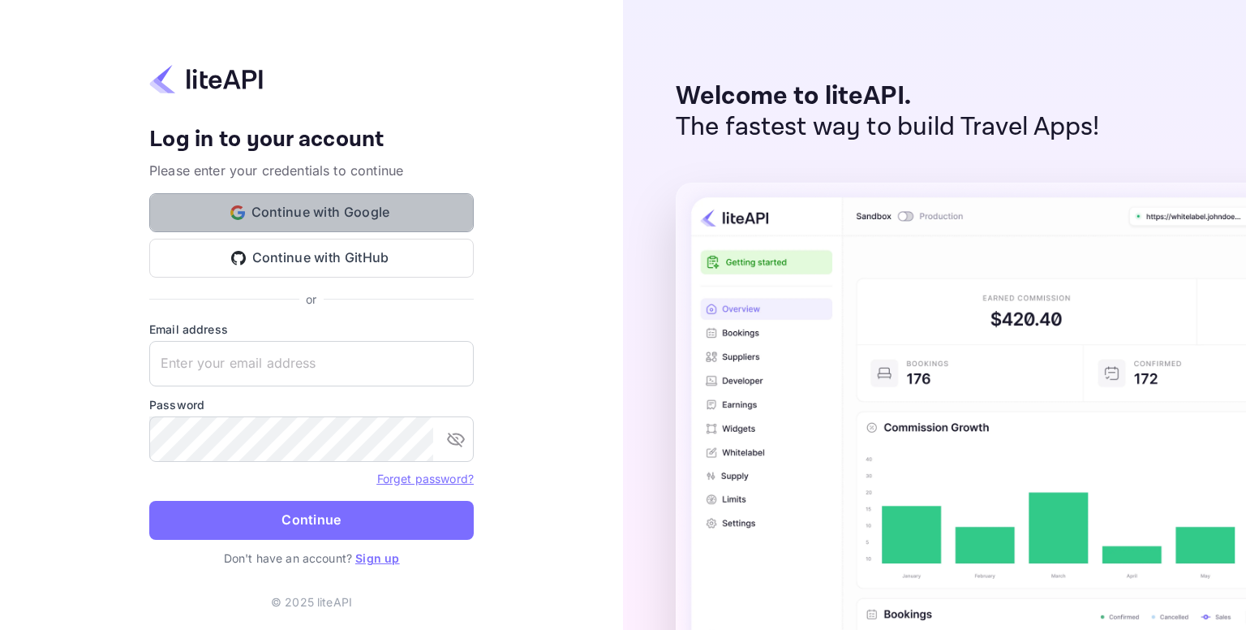
click at [345, 221] on button "Continue with Google" at bounding box center [311, 212] width 324 height 39
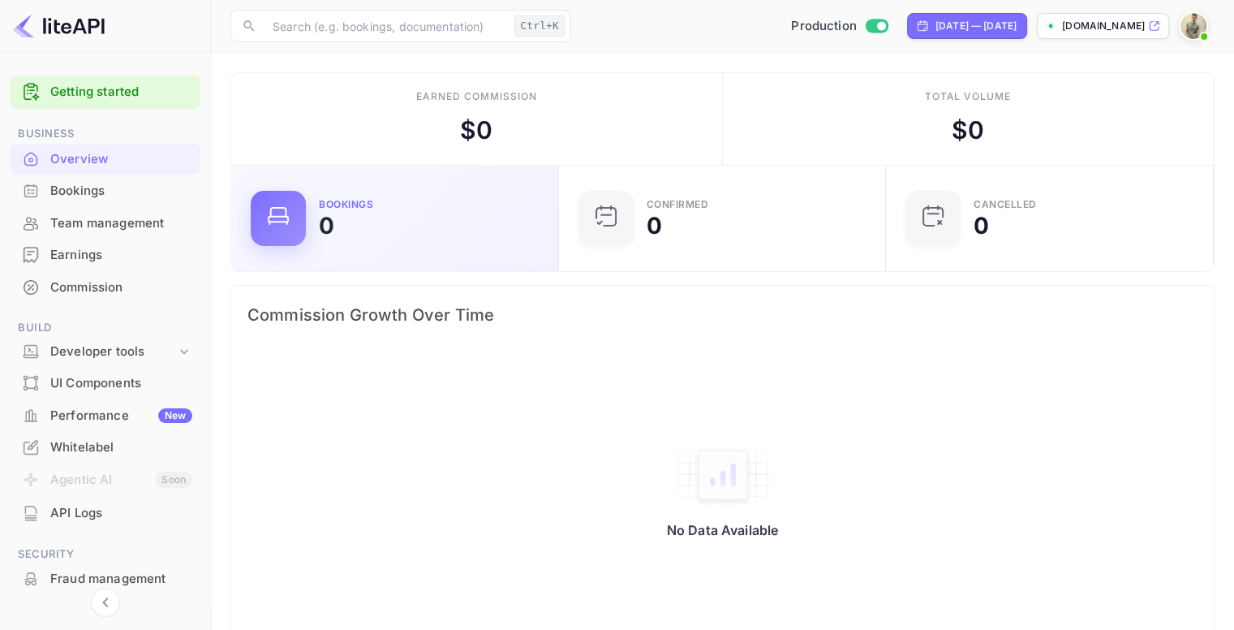
click at [424, 208] on div "Bookings 0" at bounding box center [429, 218] width 220 height 37
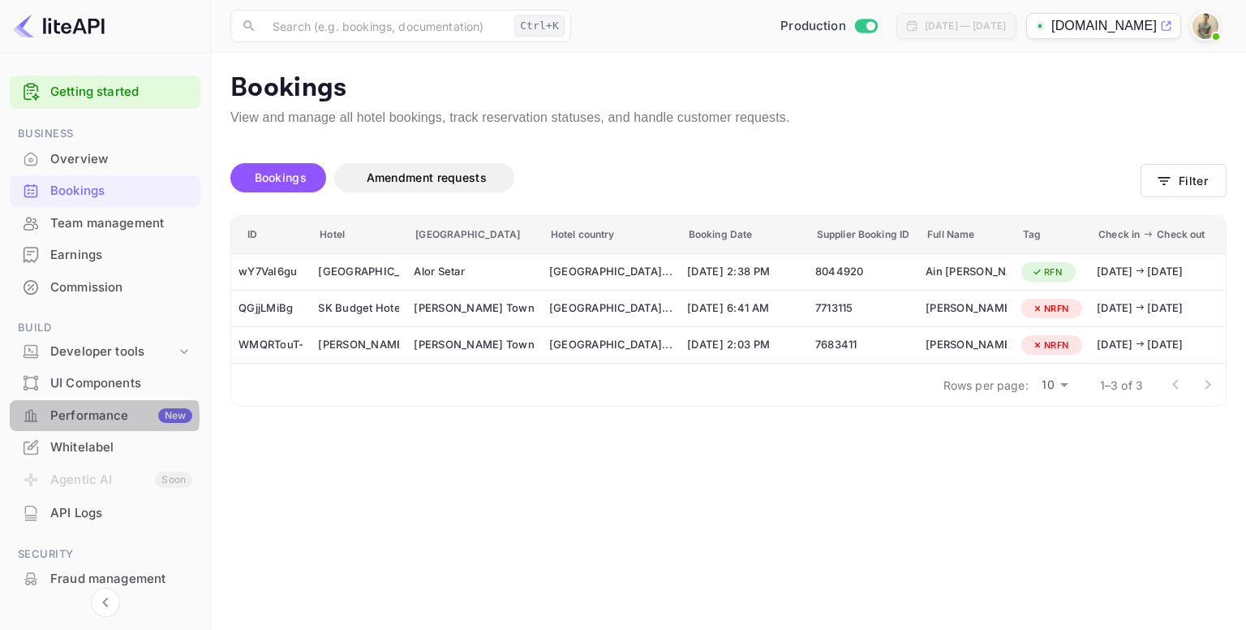
click at [97, 415] on div "Performance New" at bounding box center [121, 415] width 142 height 19
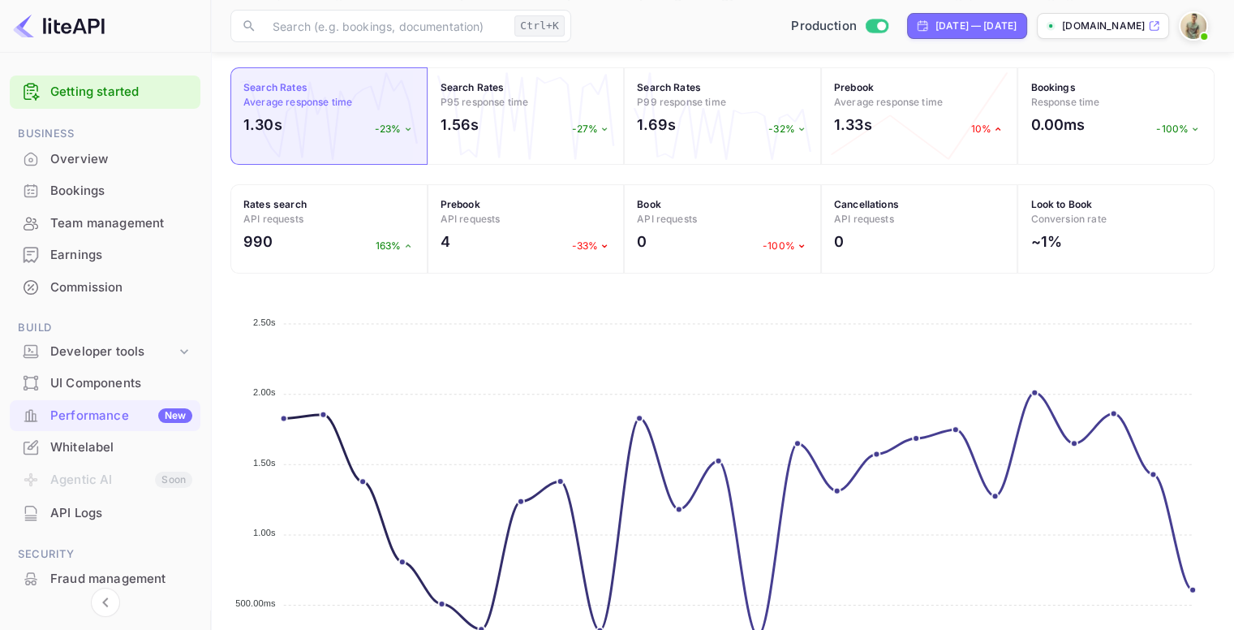
scroll to position [333, 0]
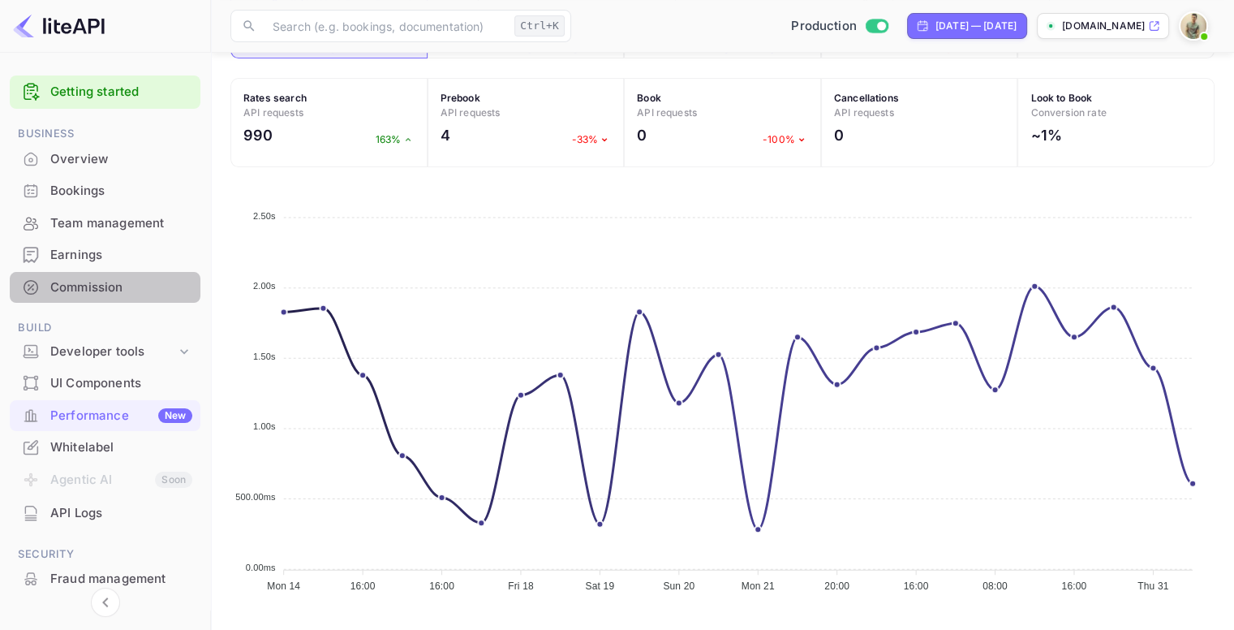
click at [117, 286] on div "Commission" at bounding box center [121, 287] width 142 height 19
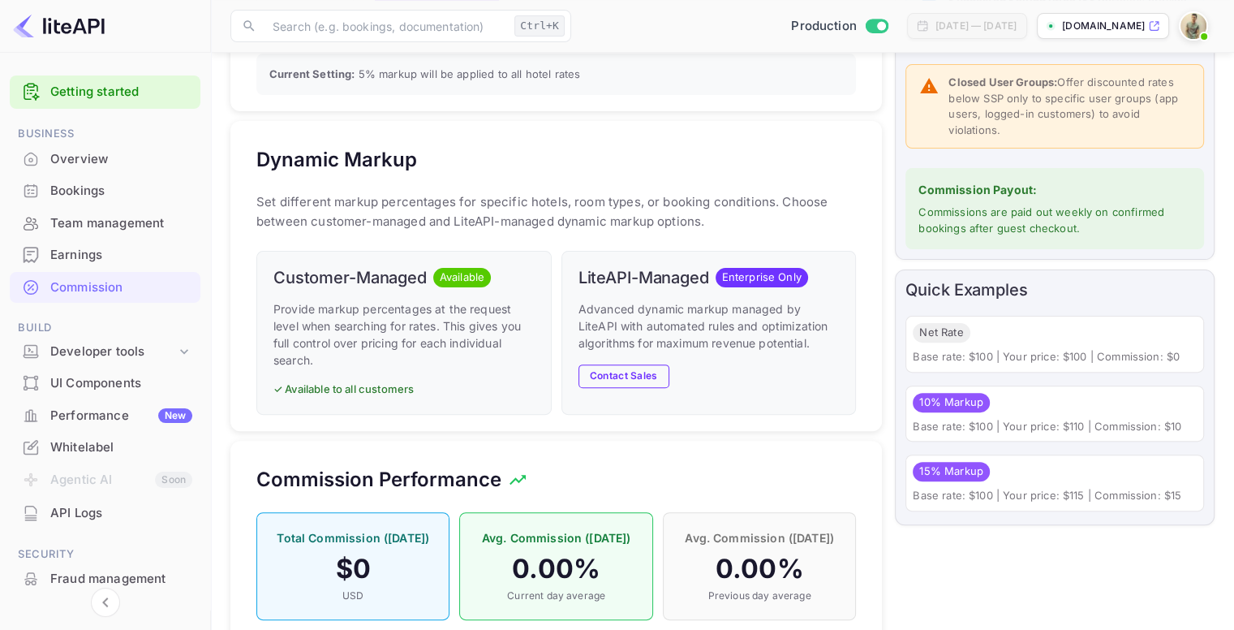
scroll to position [120, 0]
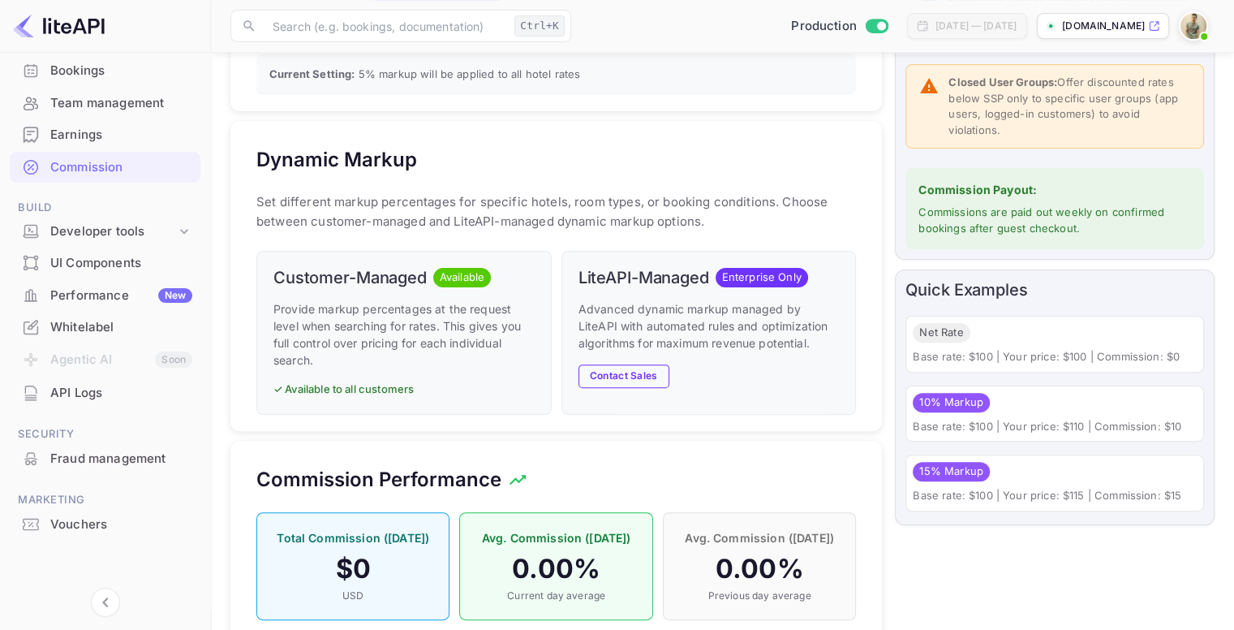
click at [94, 397] on div "API Logs" at bounding box center [121, 393] width 142 height 19
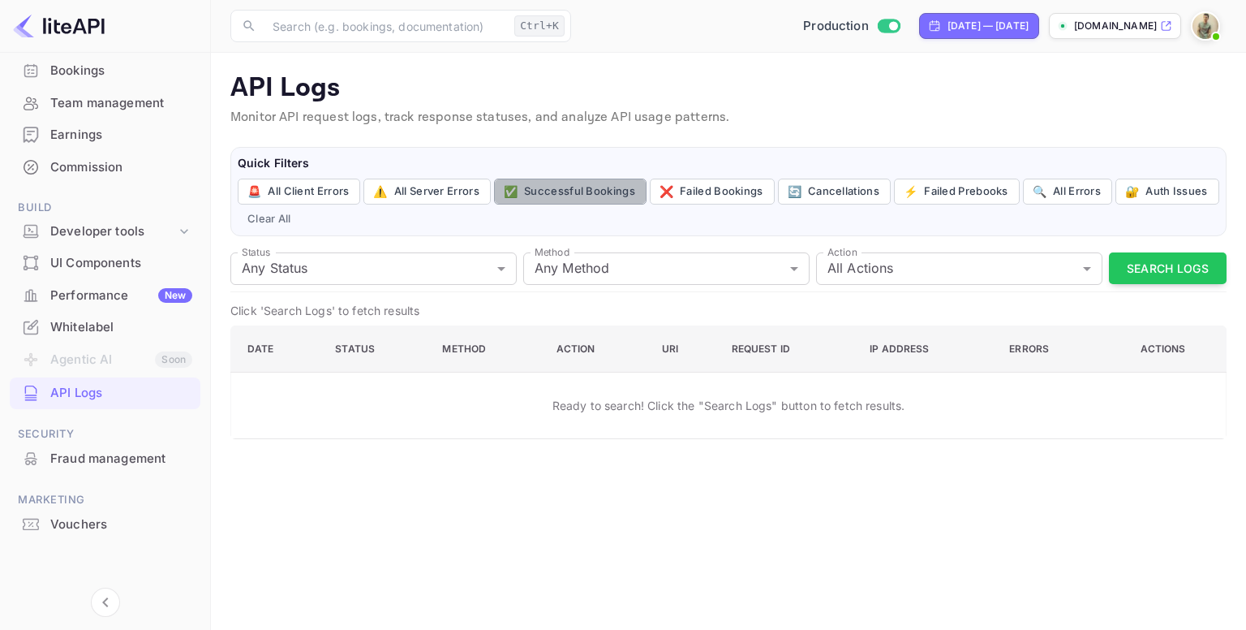
click at [540, 187] on button "✅ Successful Bookings" at bounding box center [570, 191] width 153 height 26
type input "200"
type input "post"
type input "book"
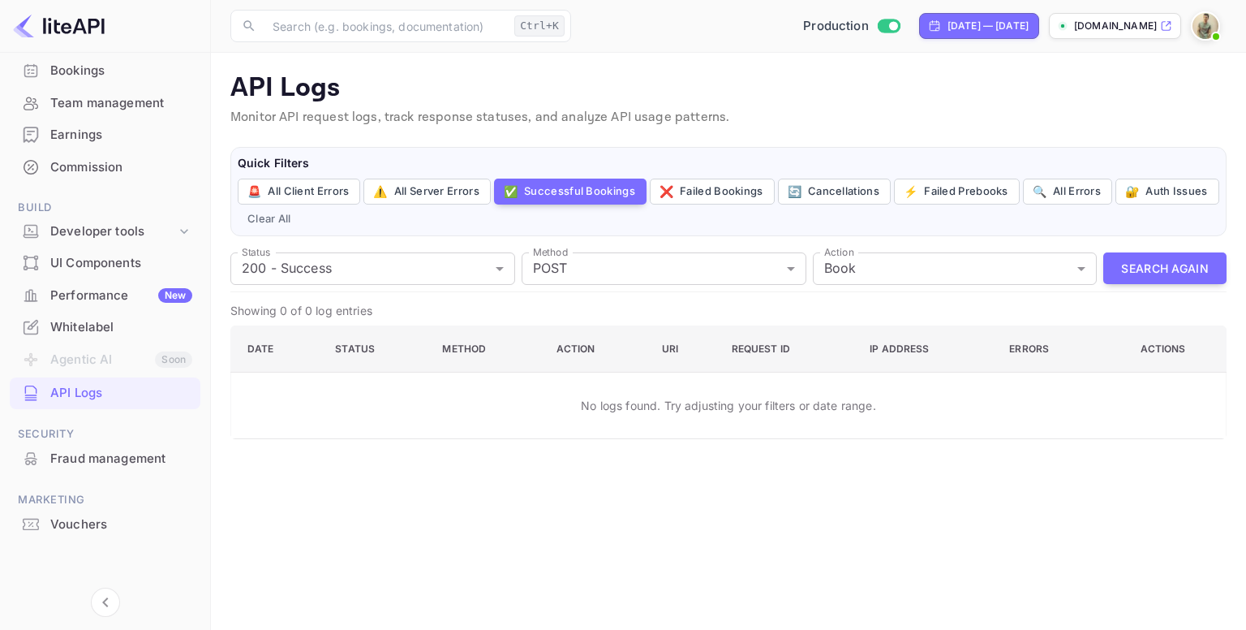
click at [104, 264] on div "UI Components" at bounding box center [121, 263] width 142 height 19
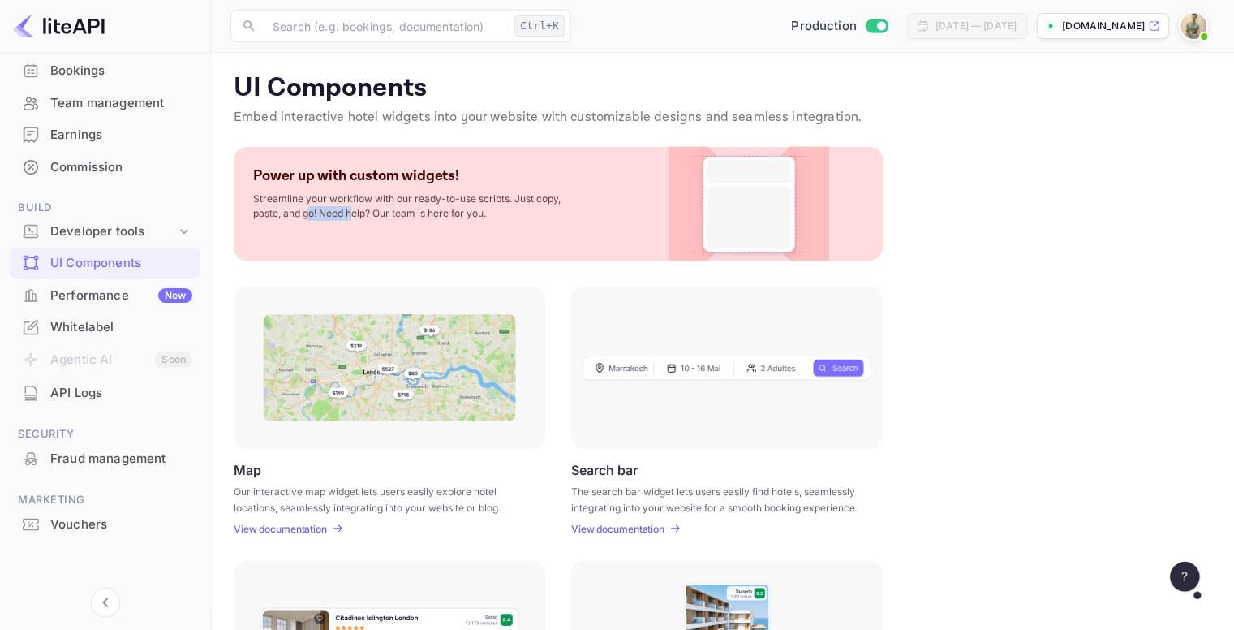
drag, startPoint x: 308, startPoint y: 208, endPoint x: 357, endPoint y: 208, distance: 48.7
click at [357, 208] on p "Streamline your workflow with our ready-to-use scripts. Just copy, paste, and g…" at bounding box center [415, 205] width 324 height 29
click at [380, 231] on div "Power up with custom widgets! Streamline your workflow with our ready-to-use sc…" at bounding box center [558, 204] width 649 height 114
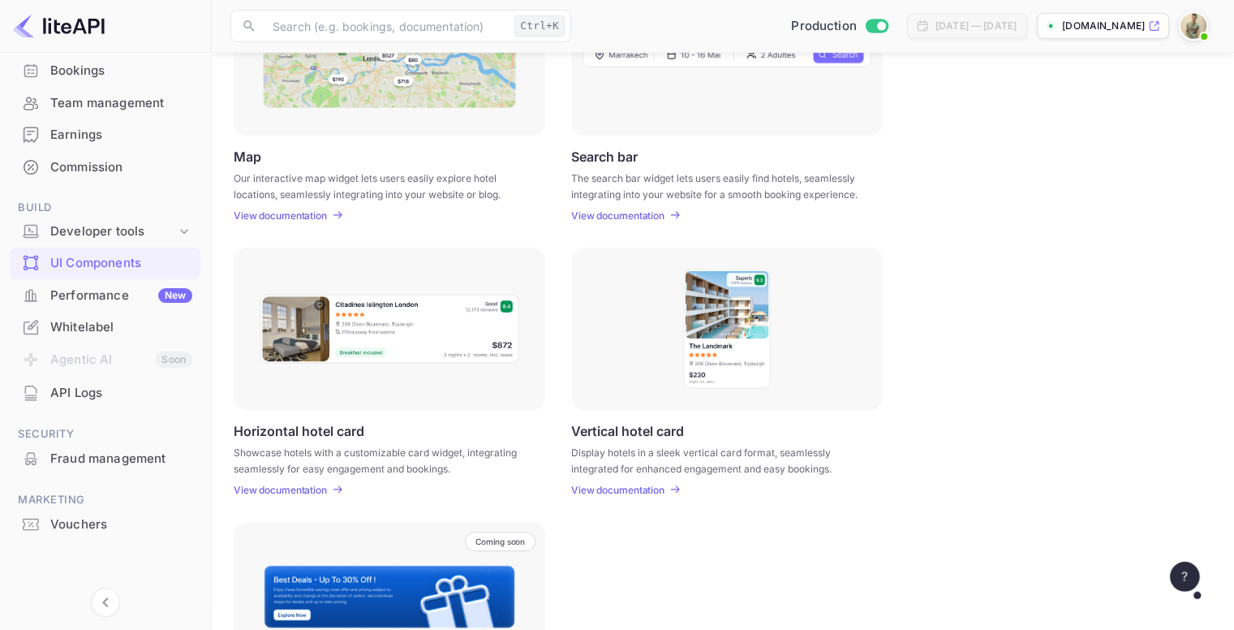
scroll to position [463, 0]
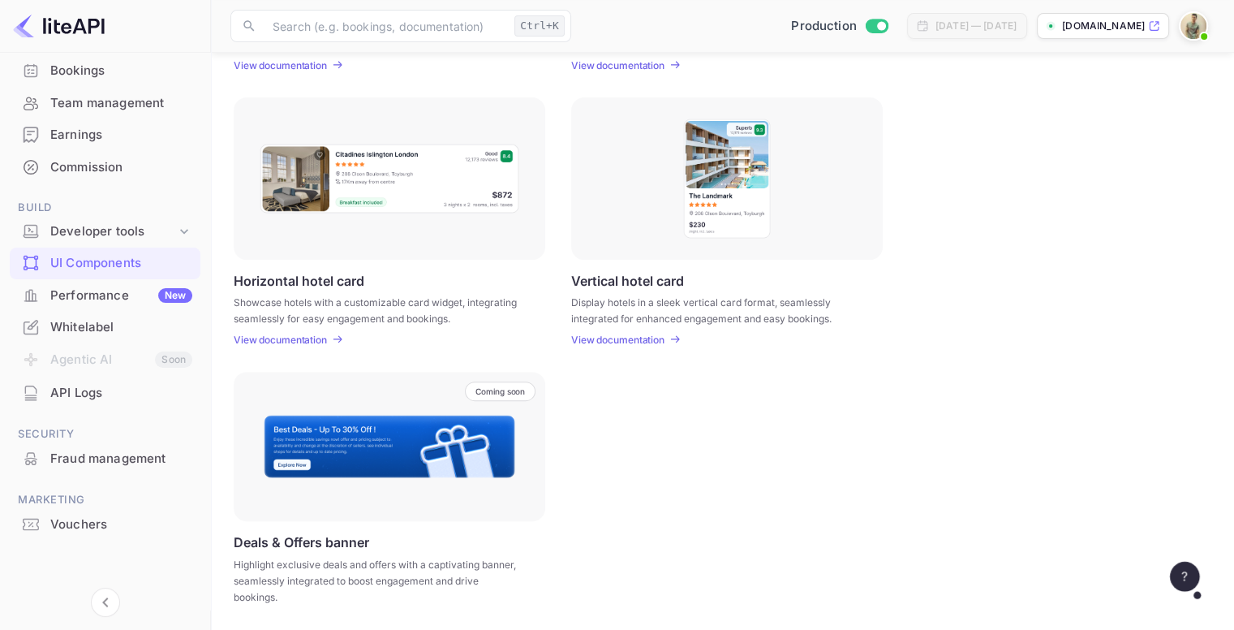
click at [336, 437] on img at bounding box center [389, 446] width 253 height 65
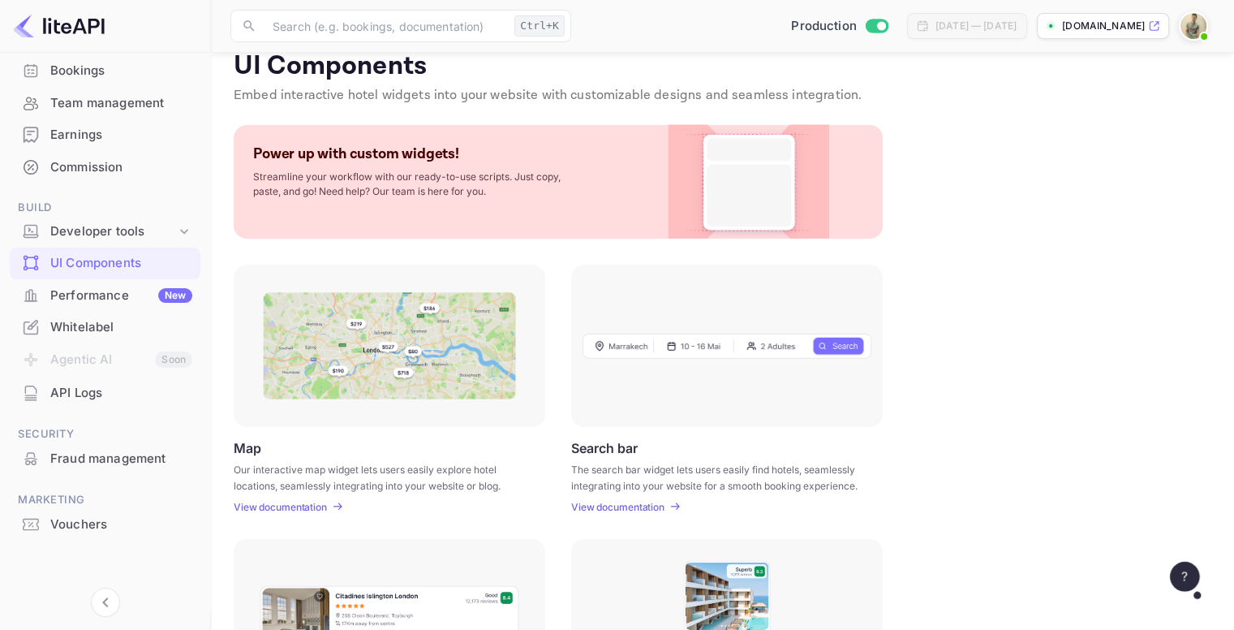
scroll to position [0, 0]
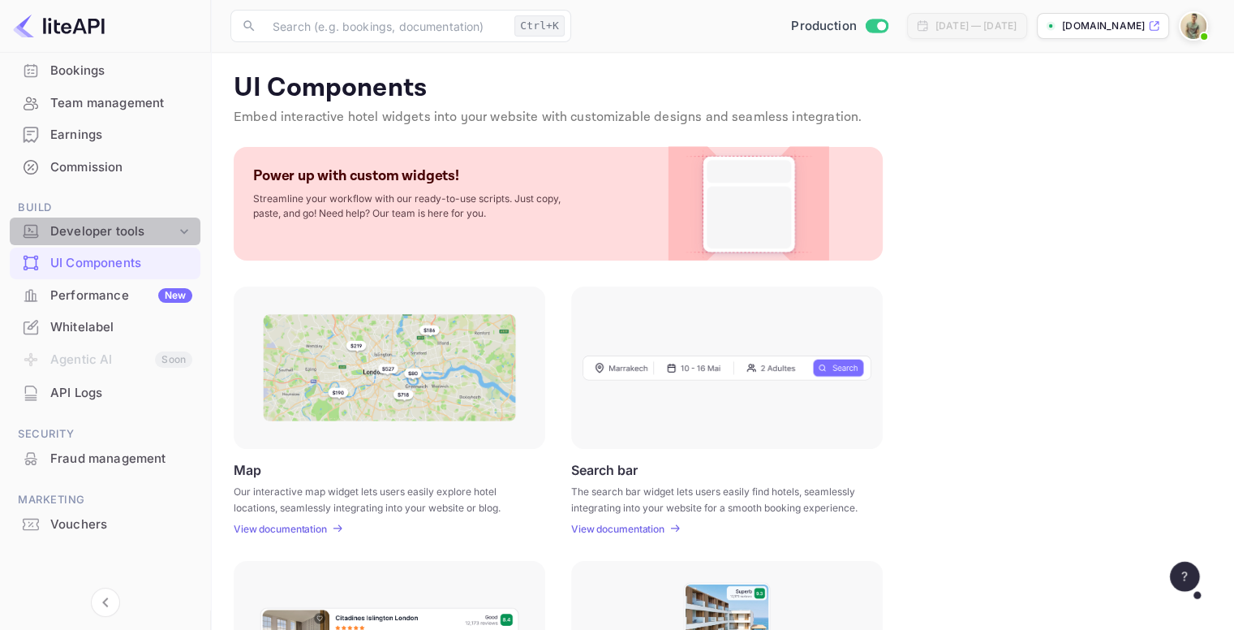
click at [165, 235] on div "Developer tools" at bounding box center [113, 231] width 126 height 19
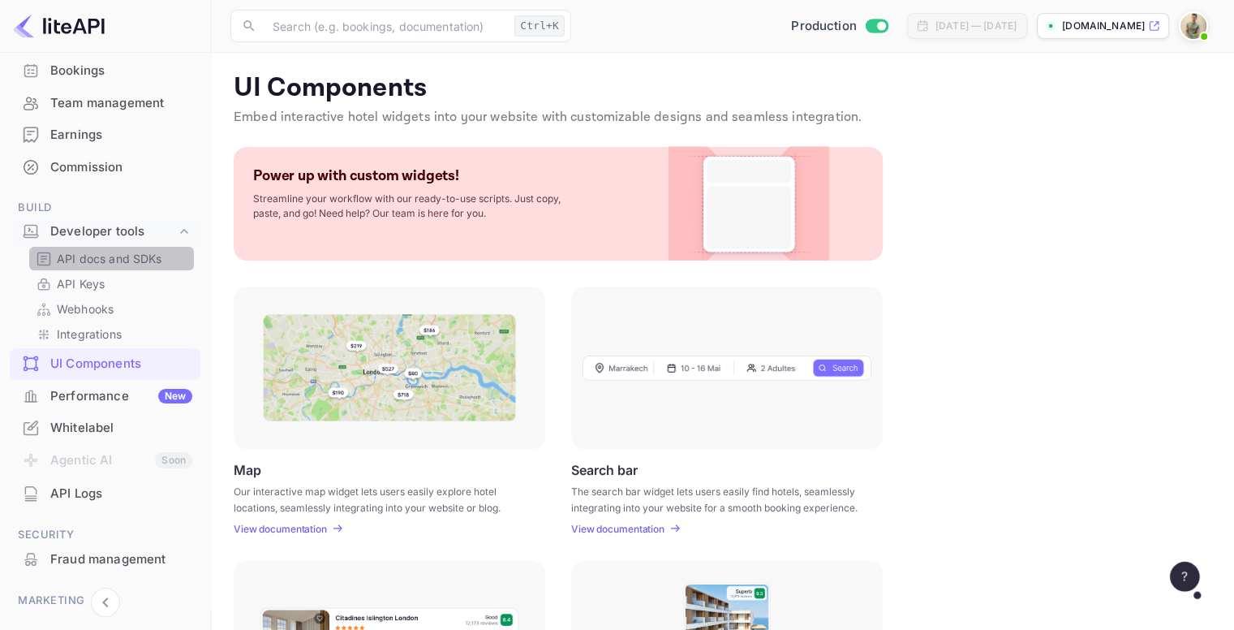
click at [146, 251] on p "API docs and SDKs" at bounding box center [109, 258] width 105 height 17
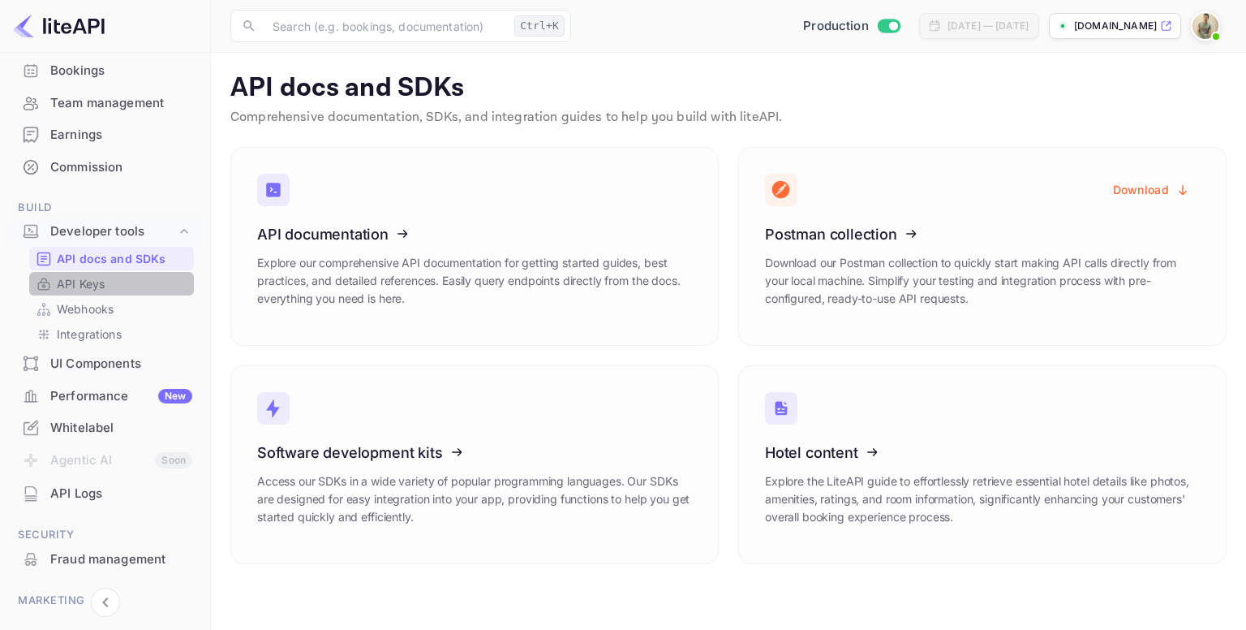
click at [115, 275] on link "API Keys" at bounding box center [112, 283] width 152 height 17
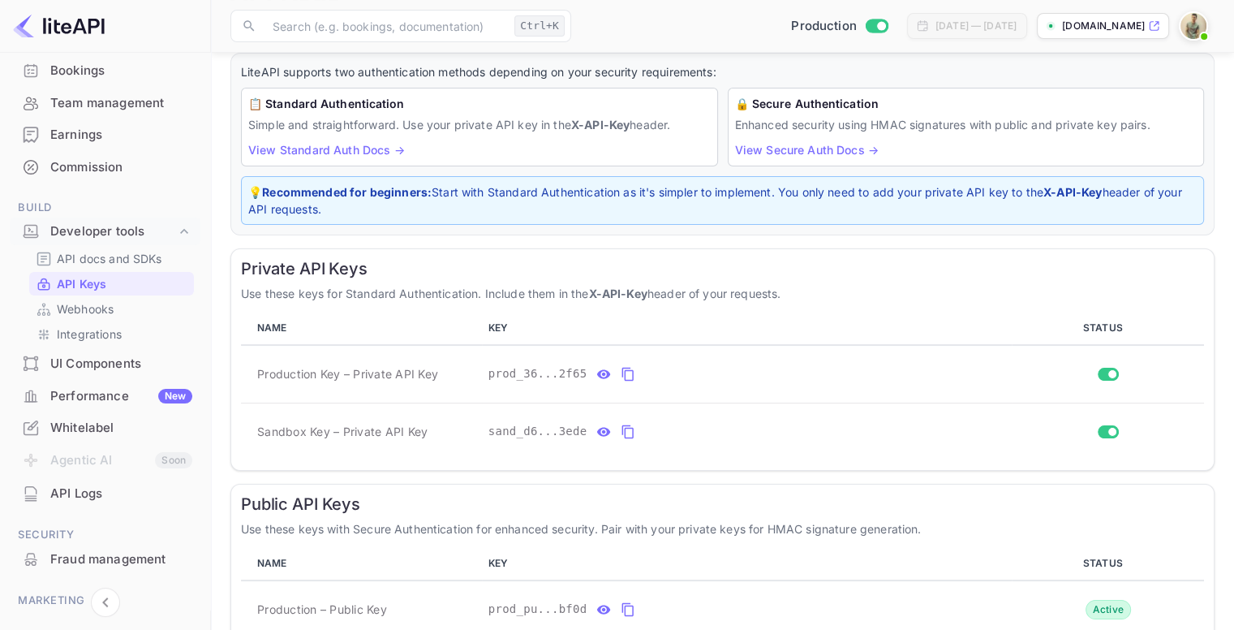
scroll to position [178, 0]
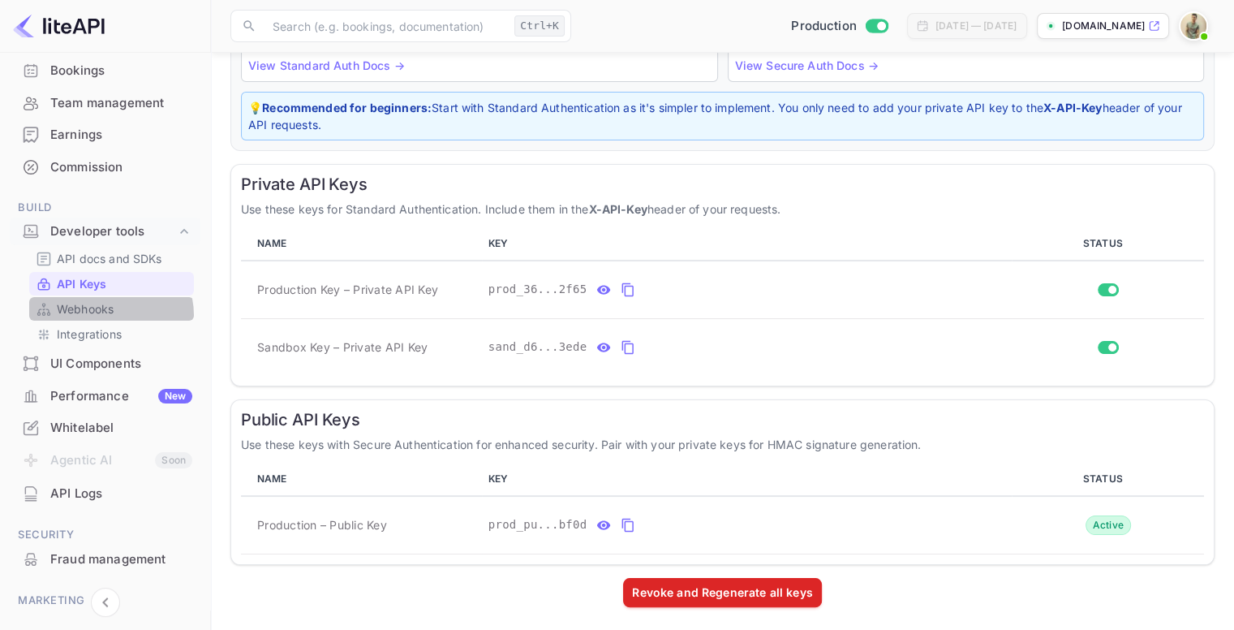
click at [106, 315] on p "Webhooks" at bounding box center [85, 308] width 57 height 17
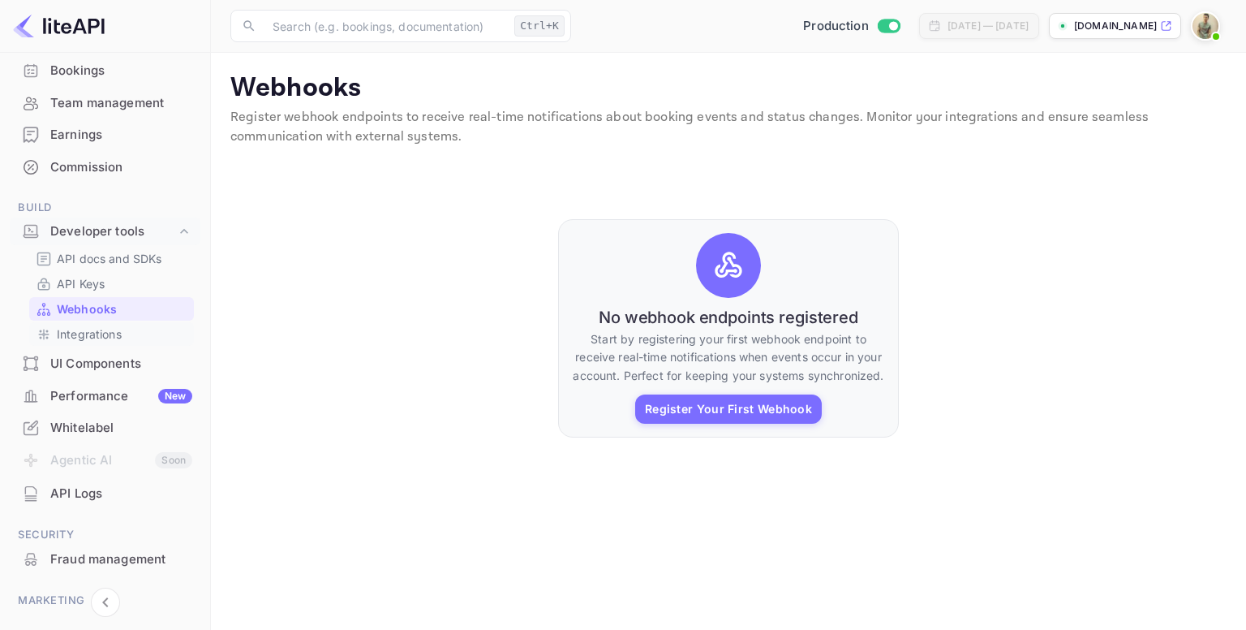
click at [90, 335] on p "Integrations" at bounding box center [89, 333] width 65 height 17
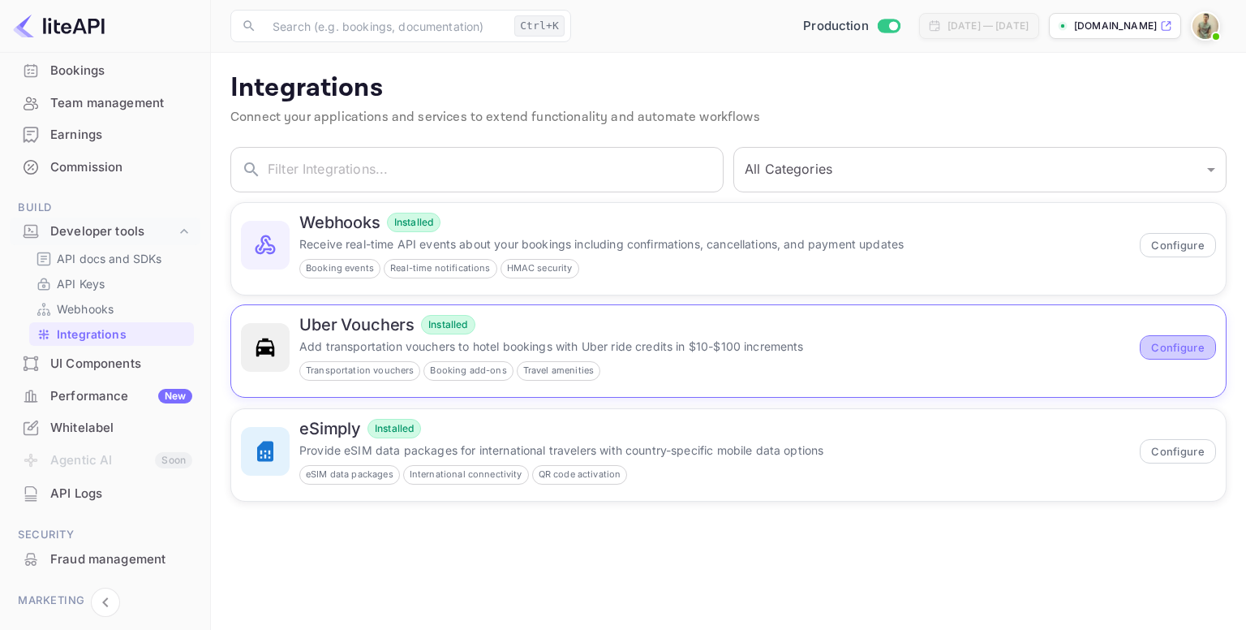
click at [1154, 345] on button "Configure" at bounding box center [1178, 347] width 76 height 24
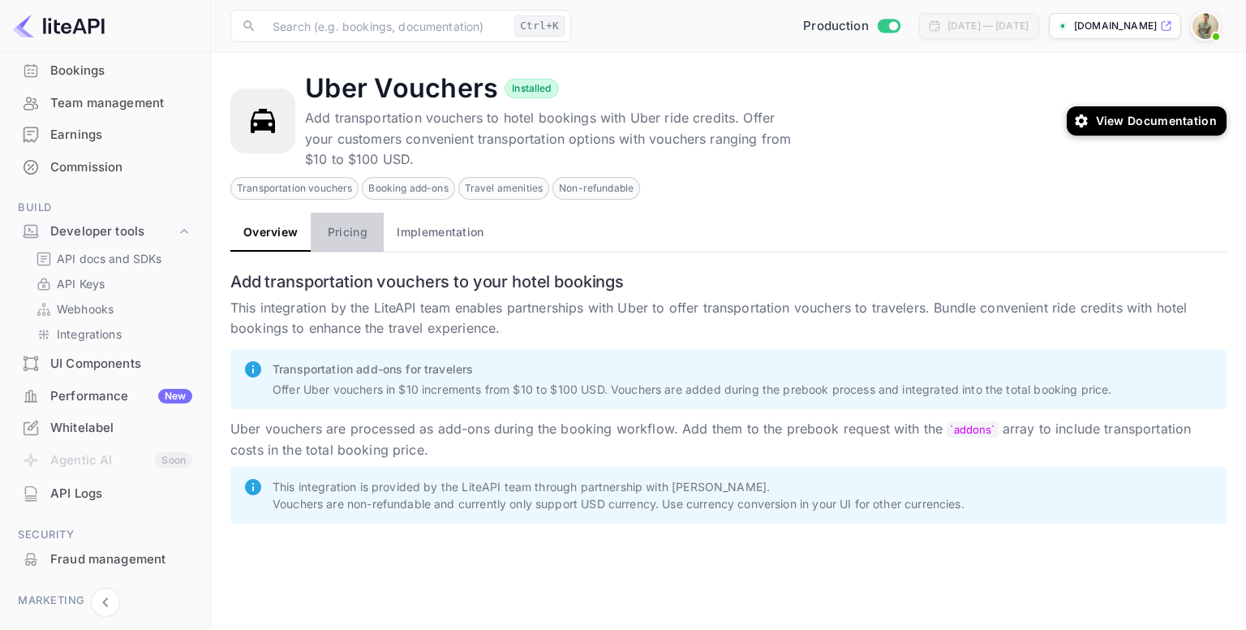
click at [328, 231] on button "Pricing" at bounding box center [347, 232] width 73 height 39
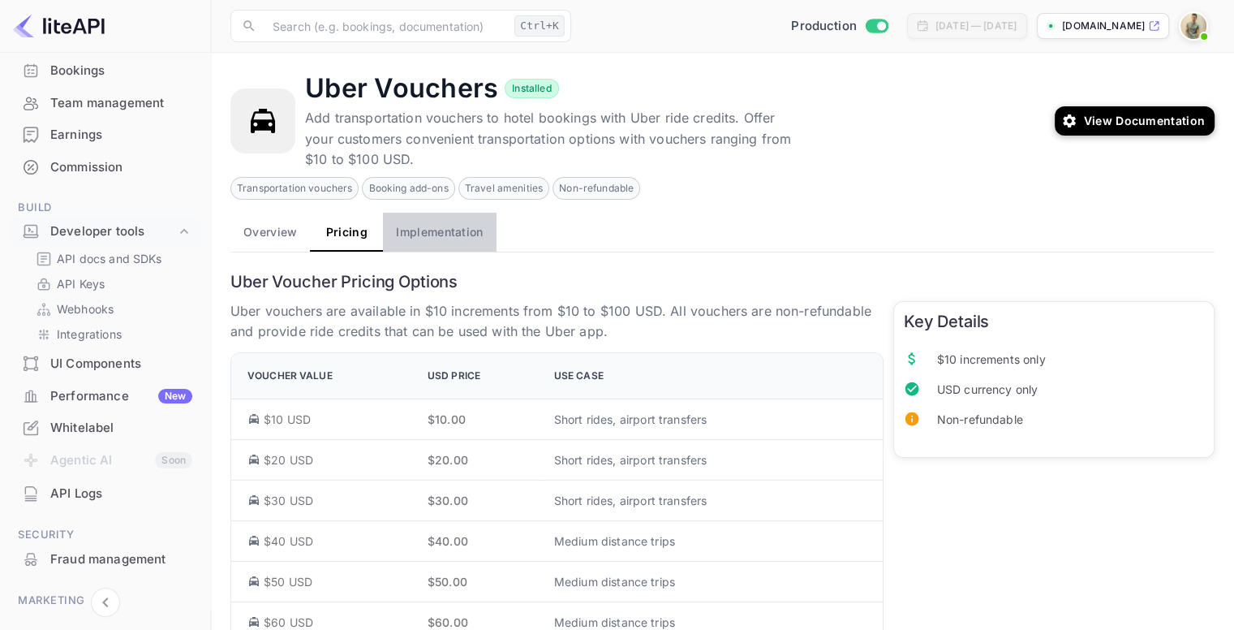
click at [448, 235] on button "Implementation" at bounding box center [439, 232] width 113 height 39
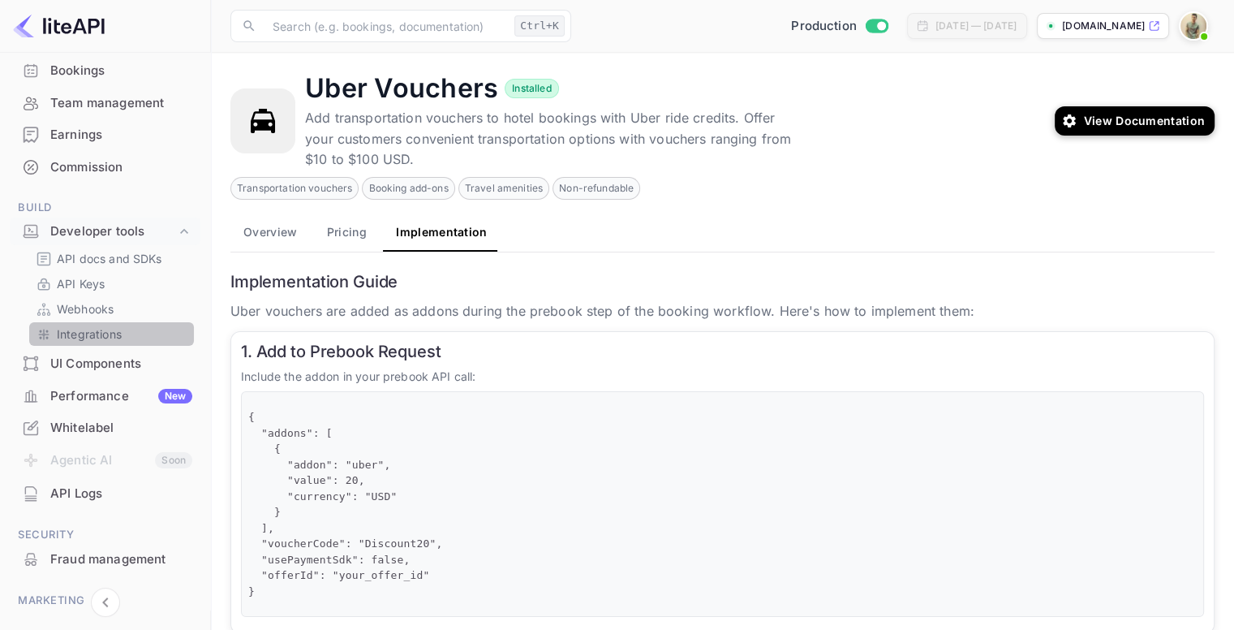
click at [111, 338] on p "Integrations" at bounding box center [89, 333] width 65 height 17
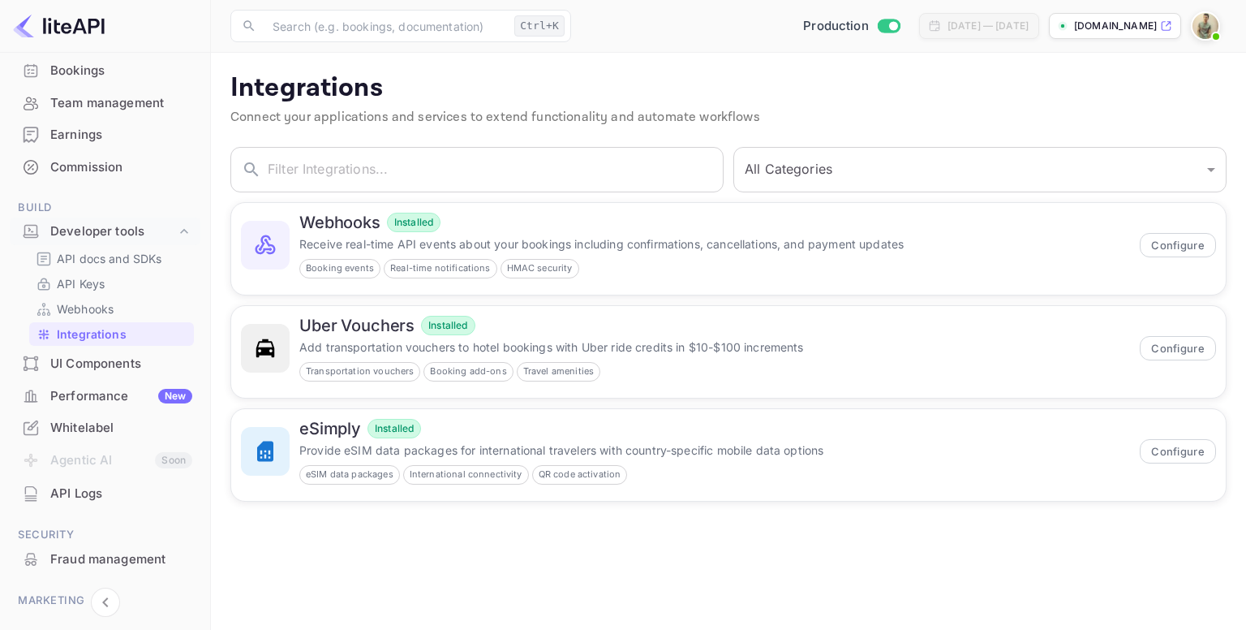
click at [114, 174] on div "Commission" at bounding box center [121, 167] width 142 height 19
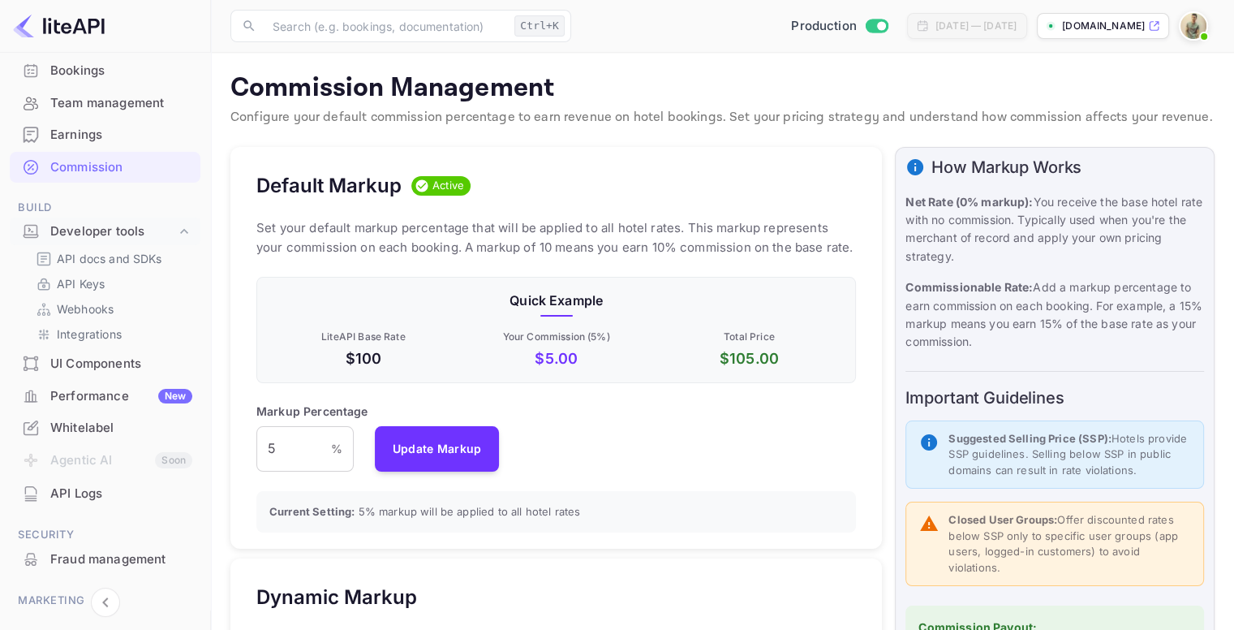
scroll to position [276, 587]
click at [97, 134] on div "Earnings" at bounding box center [121, 135] width 142 height 19
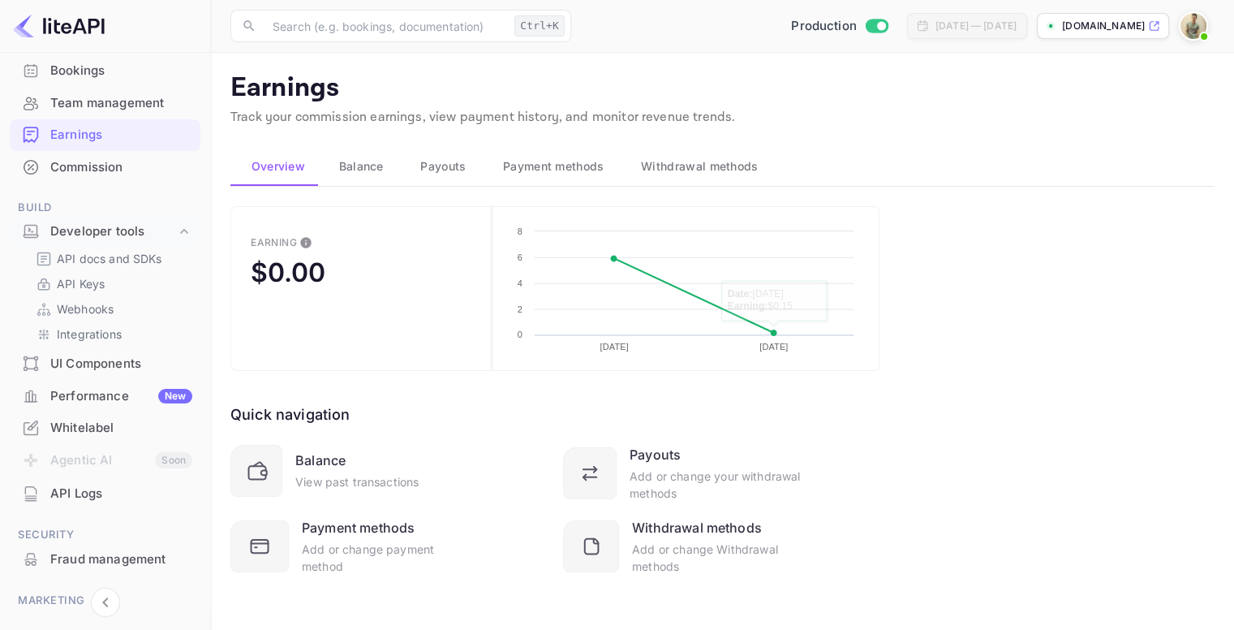
scroll to position [4, 0]
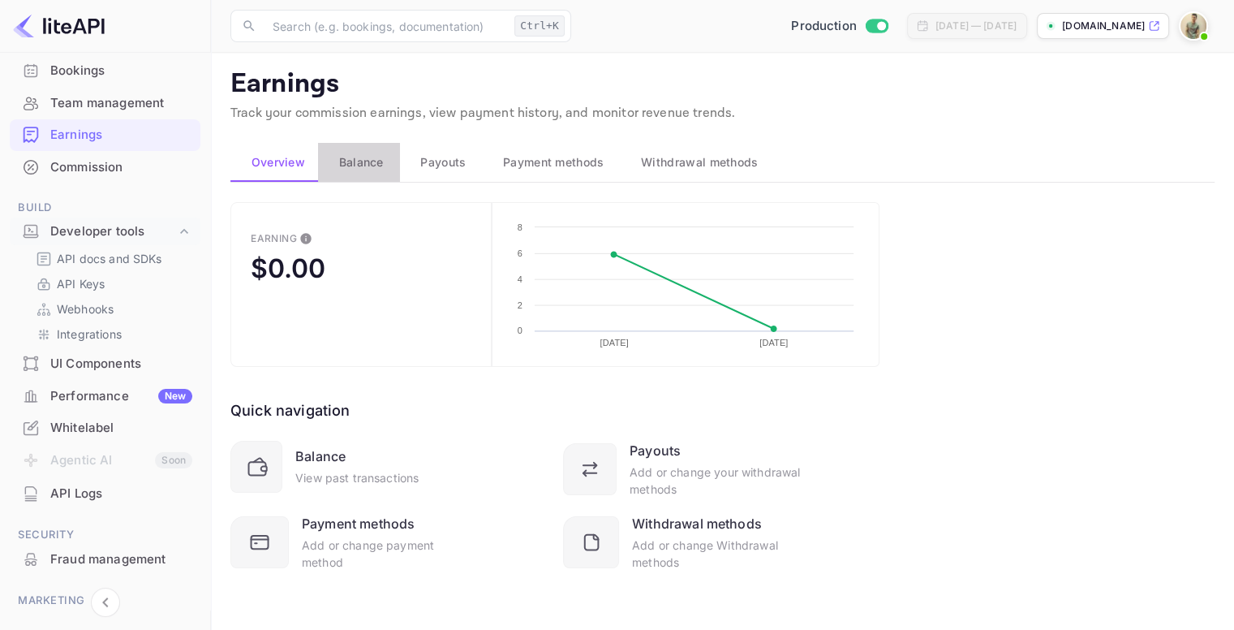
click at [370, 172] on button "Balance" at bounding box center [359, 162] width 82 height 39
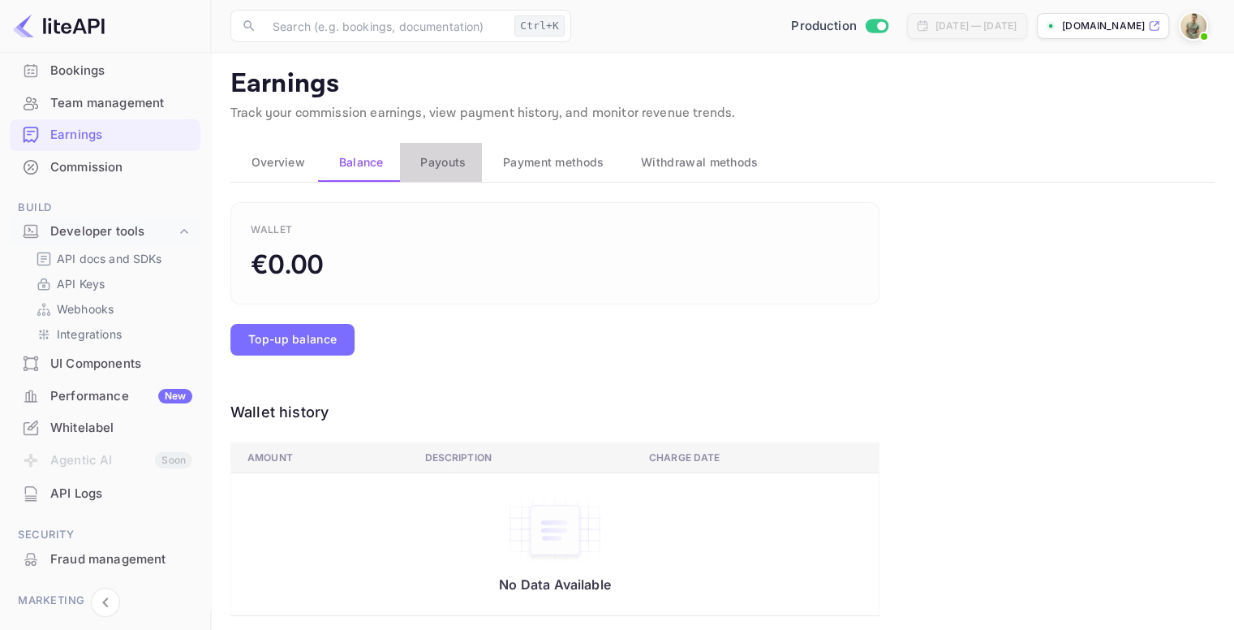
click at [451, 165] on span "Payouts" at bounding box center [442, 162] width 45 height 19
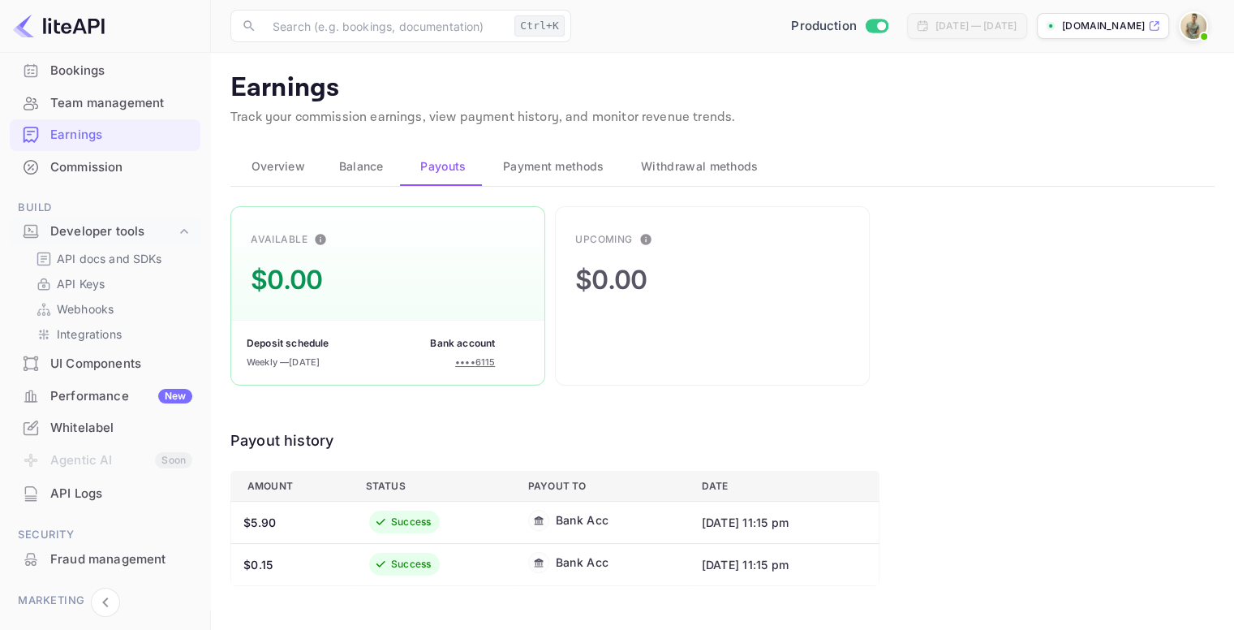
scroll to position [0, 0]
click at [569, 178] on button "Payment methods" at bounding box center [551, 166] width 138 height 39
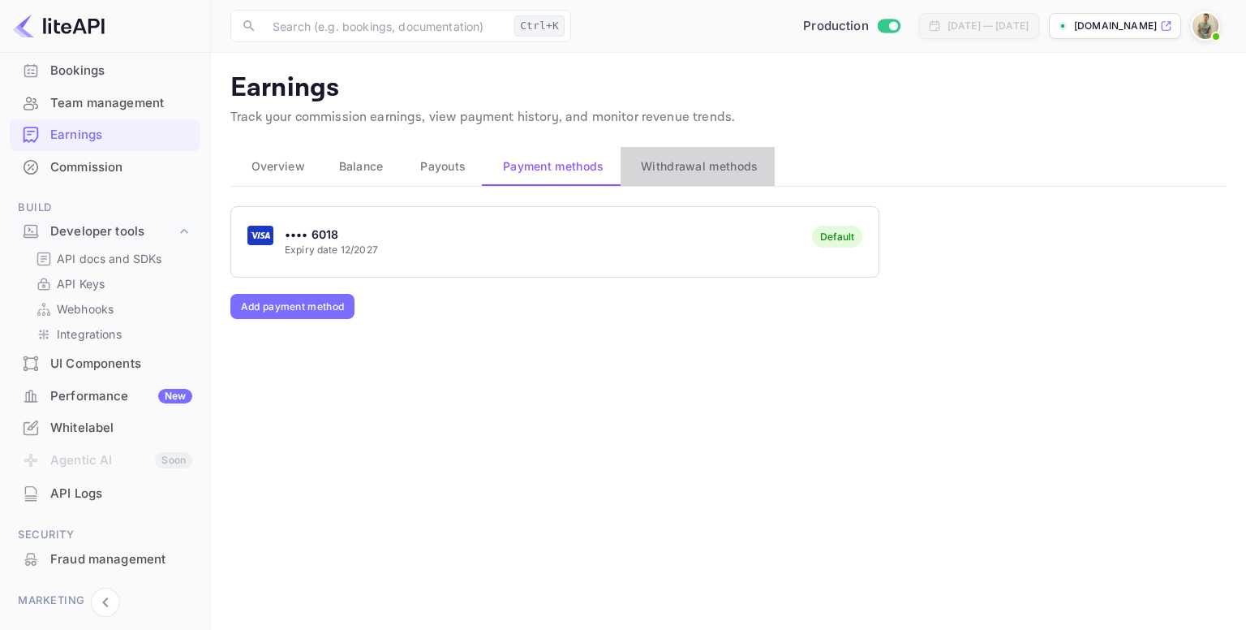
click at [681, 168] on span "Withdrawal methods" at bounding box center [699, 166] width 117 height 19
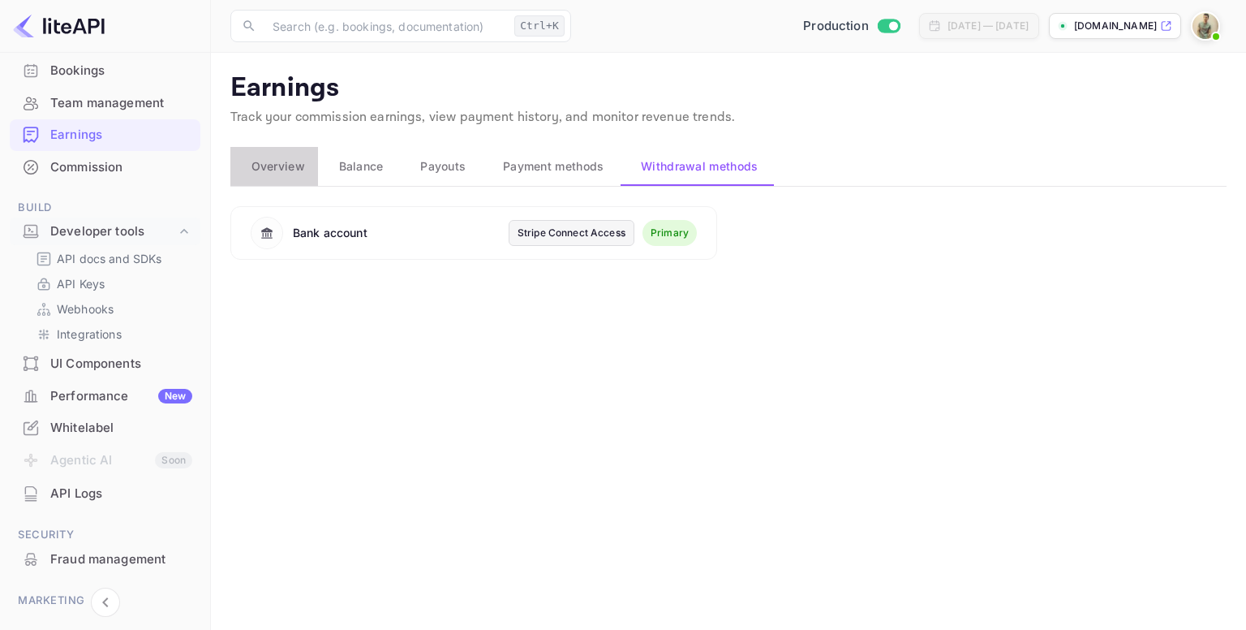
click at [301, 161] on span "Overview" at bounding box center [278, 166] width 54 height 19
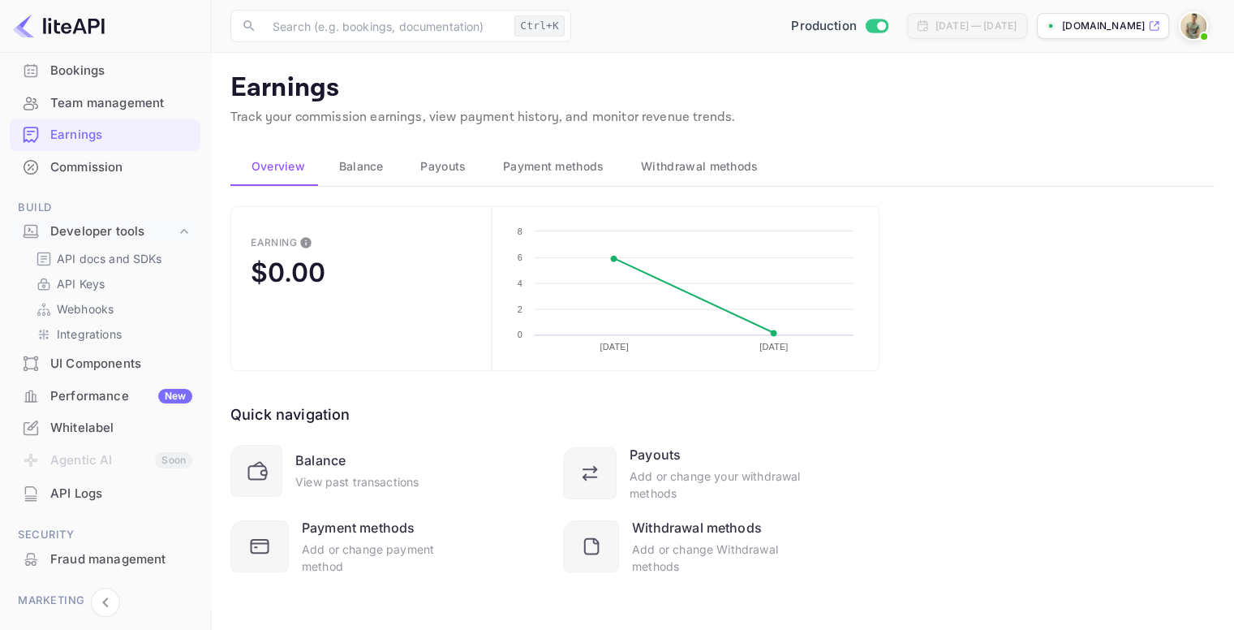
scroll to position [221, 0]
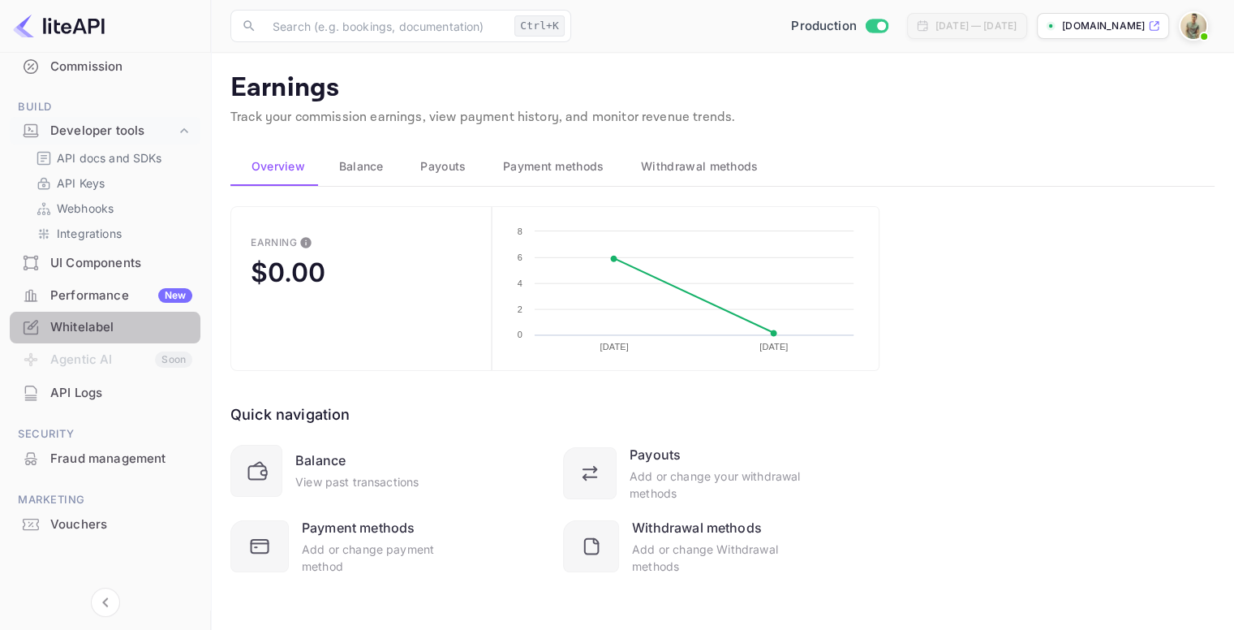
click at [120, 332] on div "Whitelabel" at bounding box center [121, 327] width 142 height 19
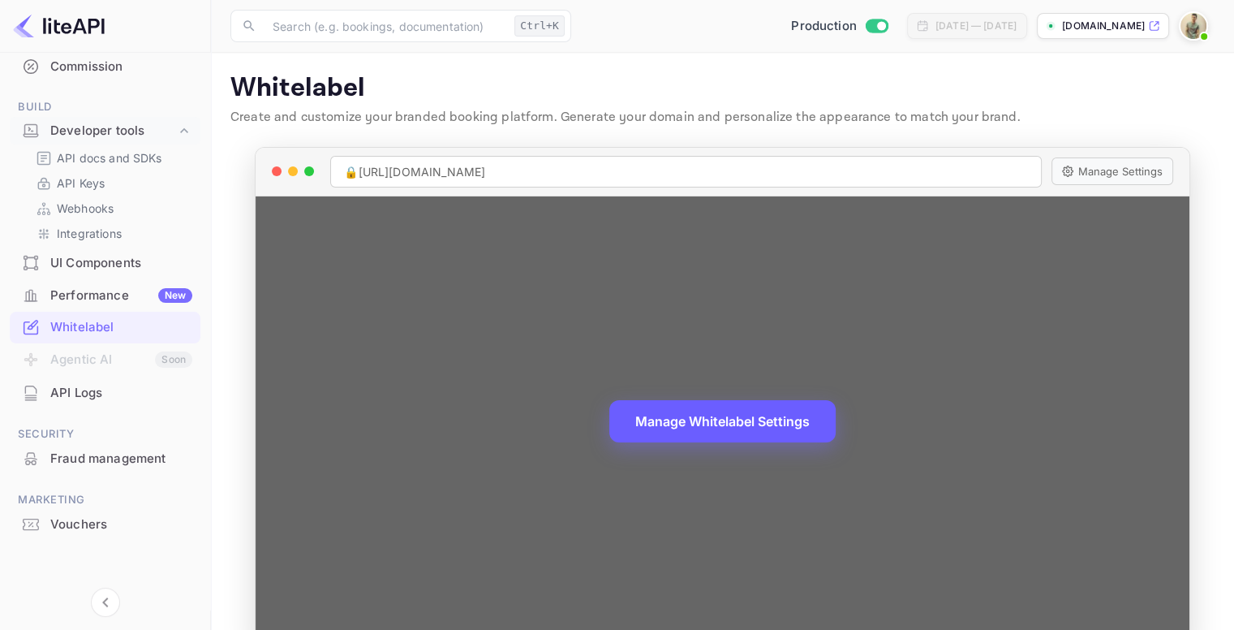
click at [733, 424] on button "Manage Whitelabel Settings" at bounding box center [722, 421] width 226 height 42
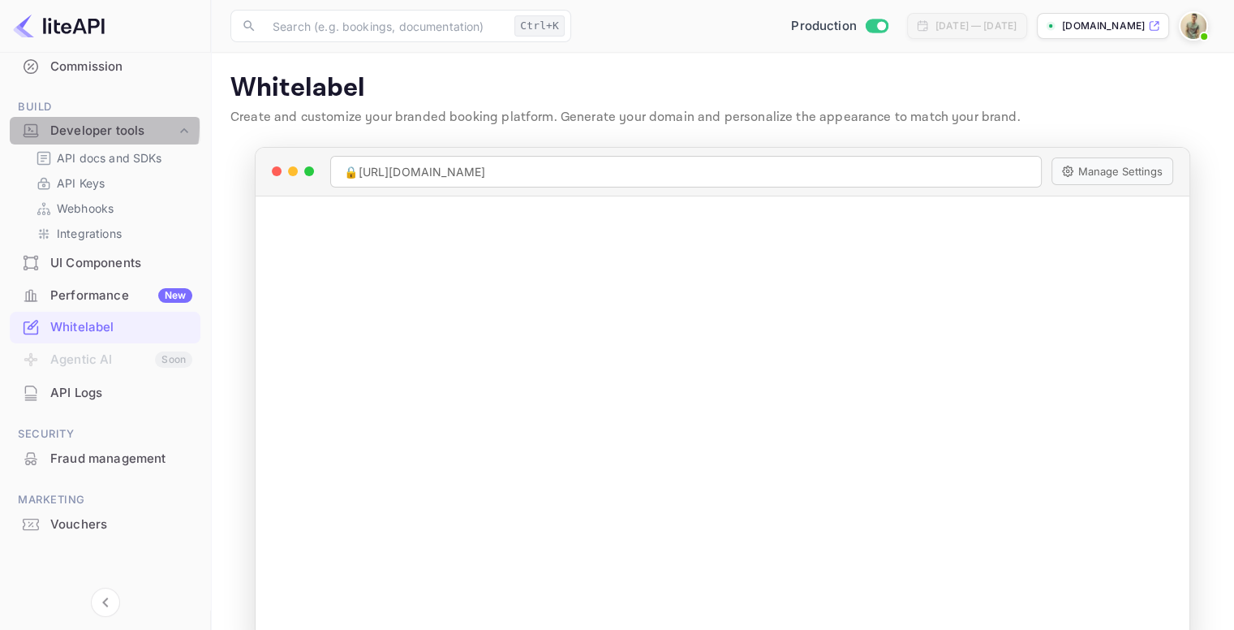
click at [98, 127] on div "Developer tools" at bounding box center [113, 131] width 126 height 19
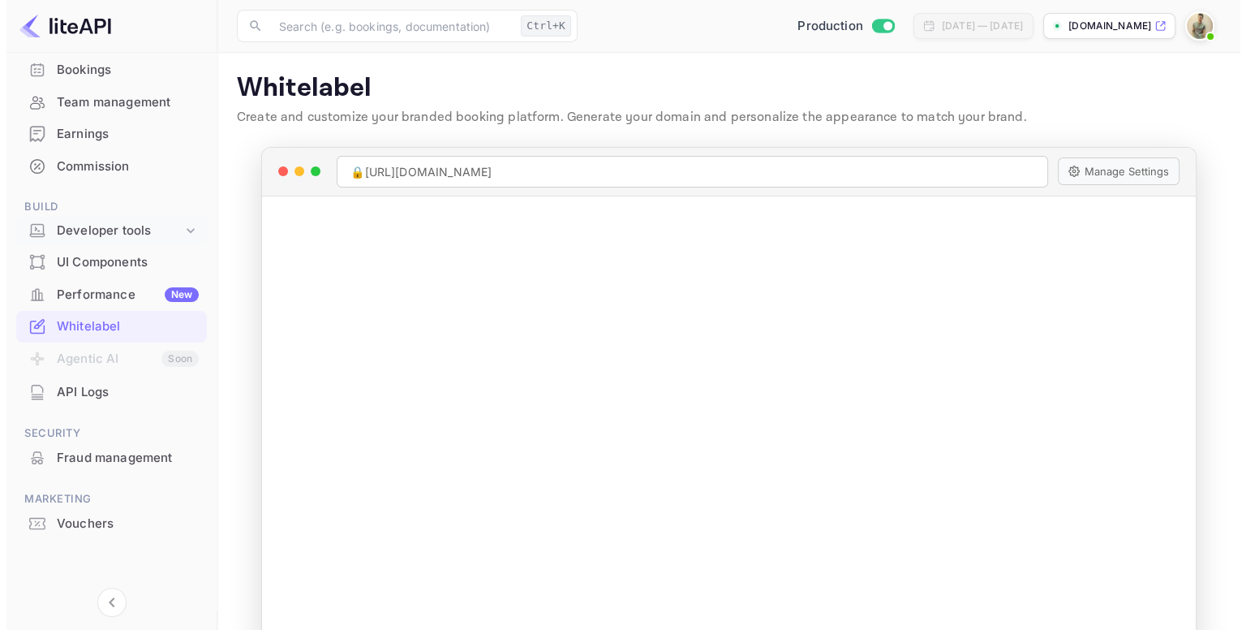
scroll to position [120, 0]
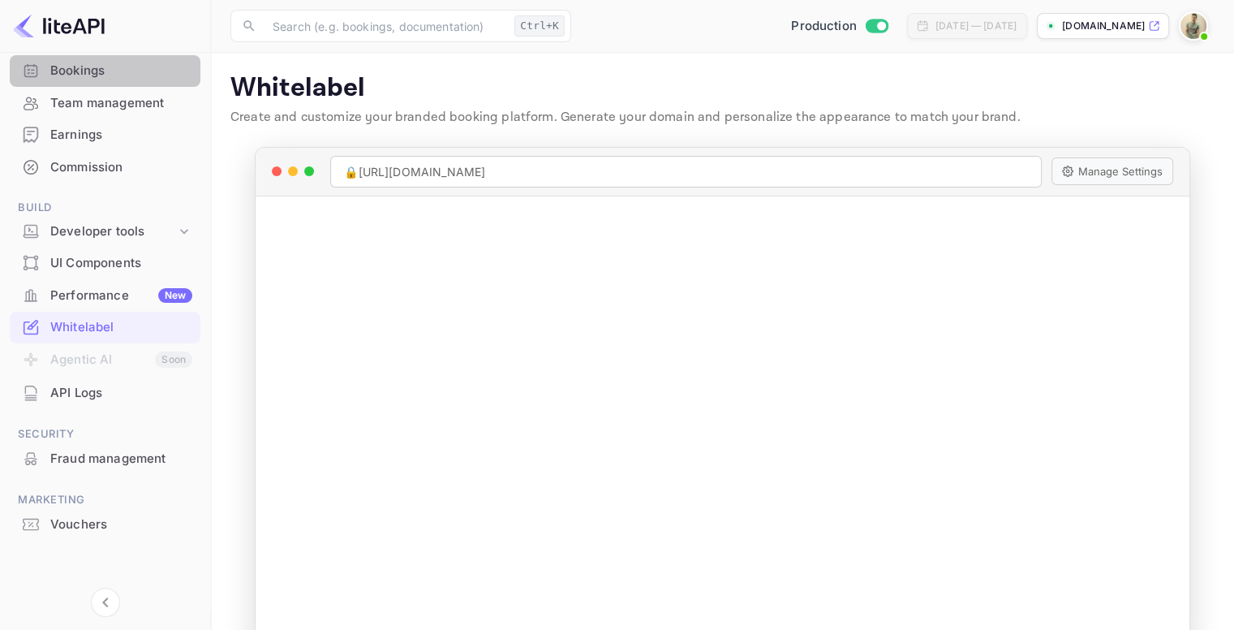
click at [116, 75] on div "Bookings" at bounding box center [121, 71] width 142 height 19
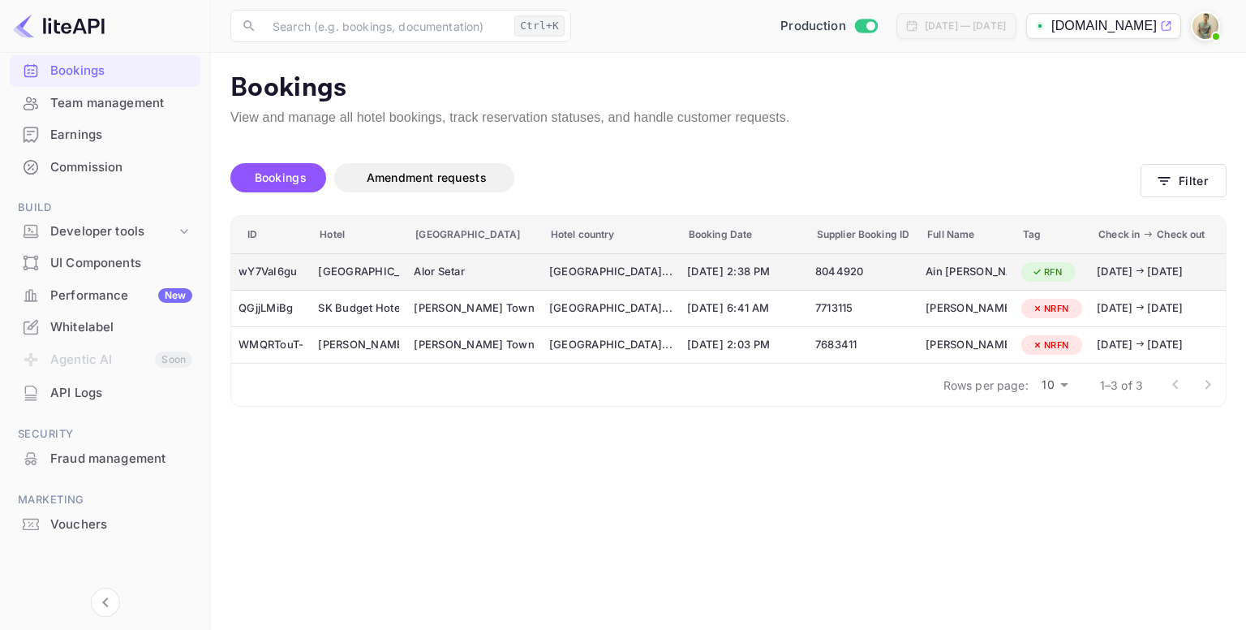
click at [1021, 268] on div "RFN" at bounding box center [1046, 272] width 51 height 20
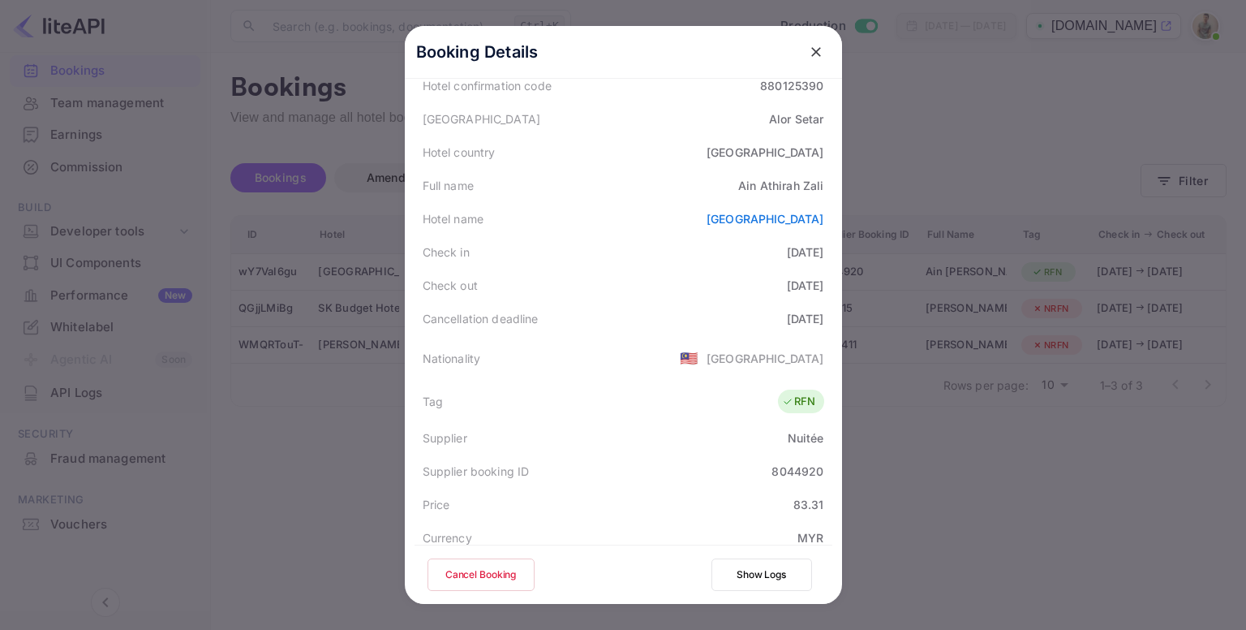
scroll to position [140, 0]
click at [816, 47] on icon "close" at bounding box center [816, 52] width 16 height 16
